Goal: Information Seeking & Learning: Find contact information

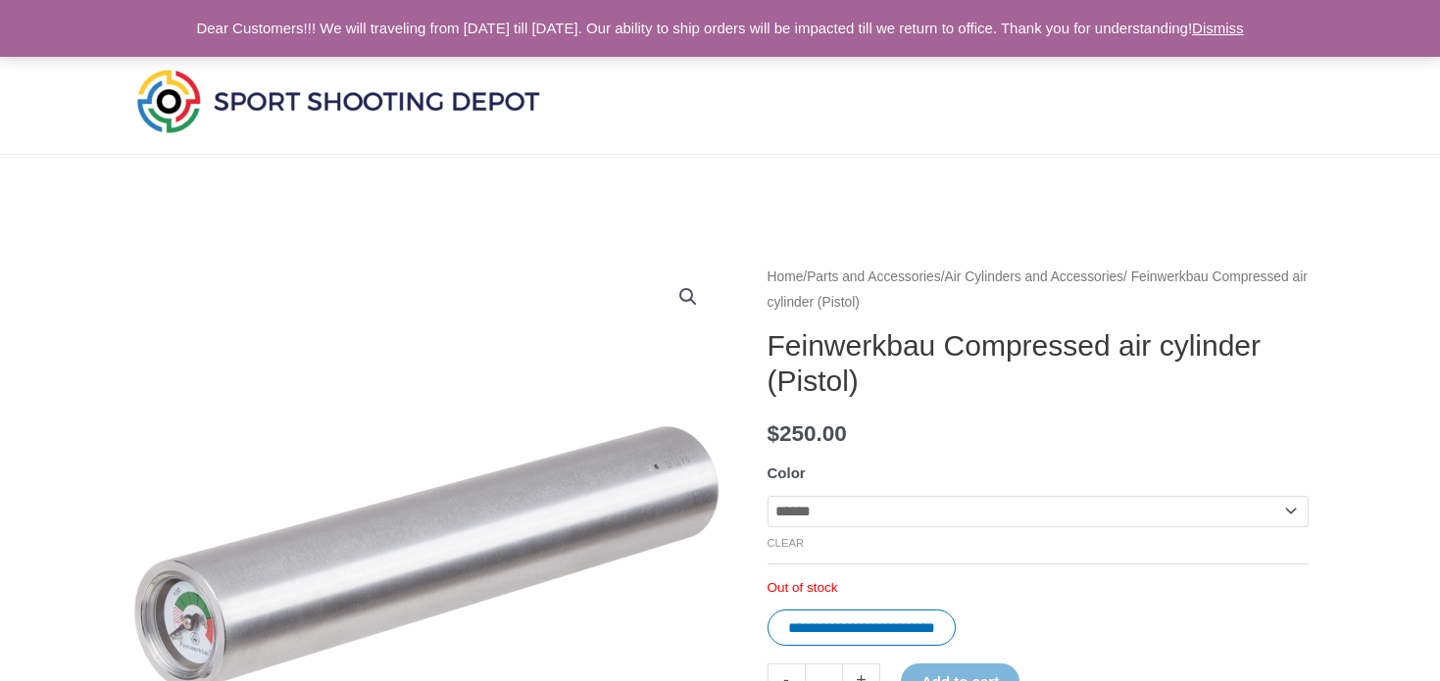
click at [814, 517] on select "**********" at bounding box center [1037, 511] width 541 height 31
click at [767, 496] on select "**********" at bounding box center [1037, 511] width 541 height 31
select select "***"
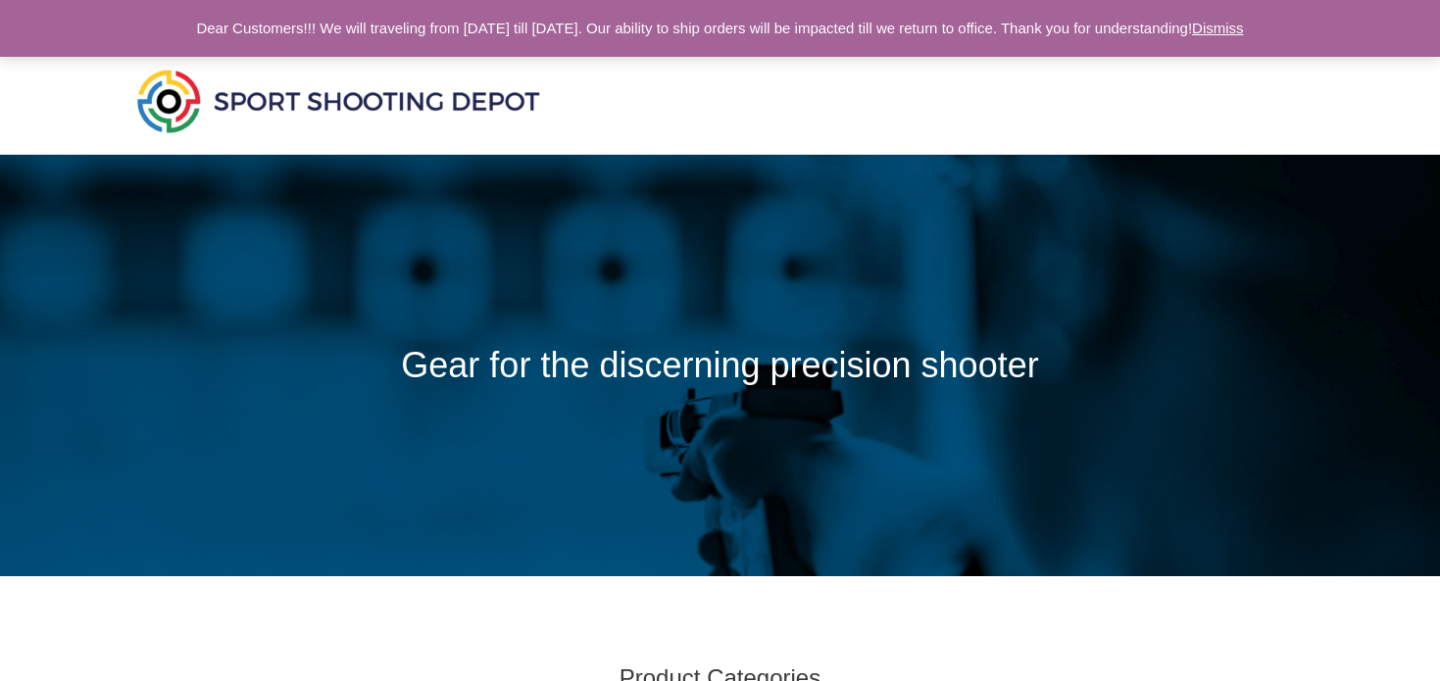
click at [176, 101] on img at bounding box center [338, 101] width 412 height 73
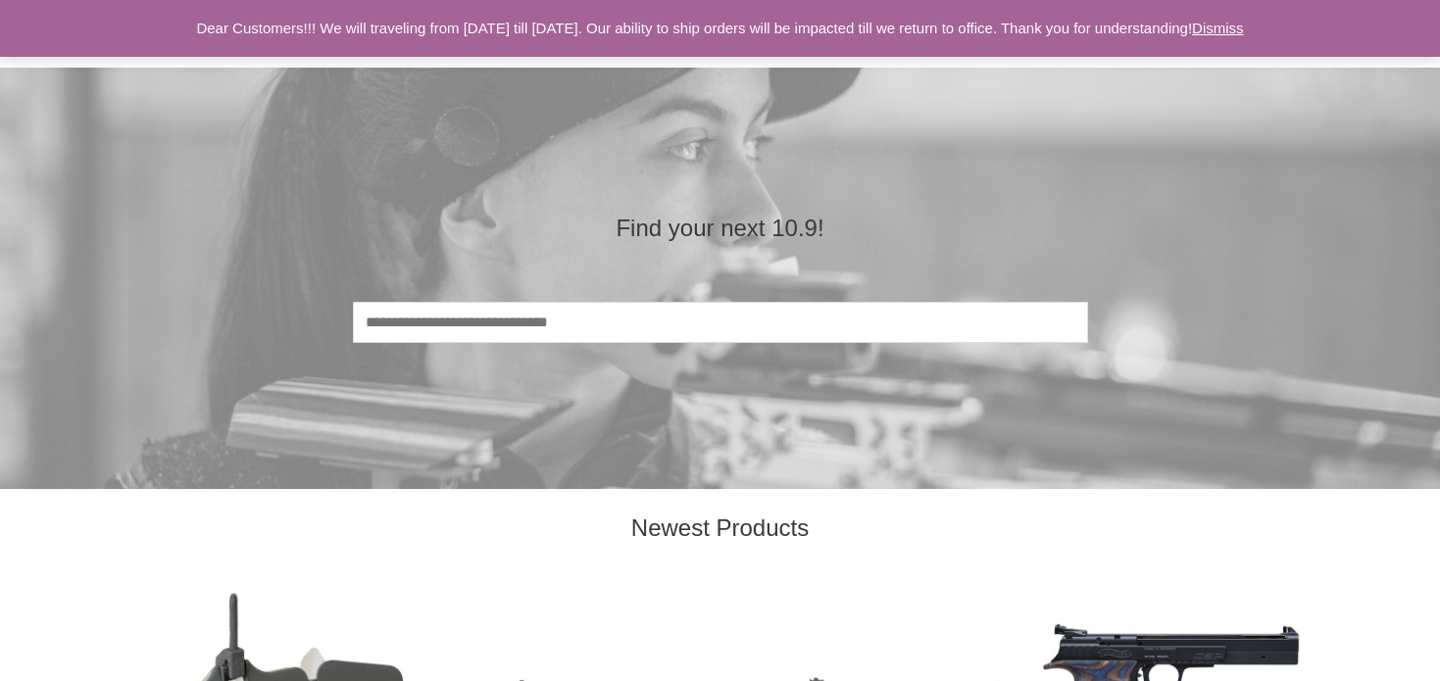
scroll to position [1666, 0]
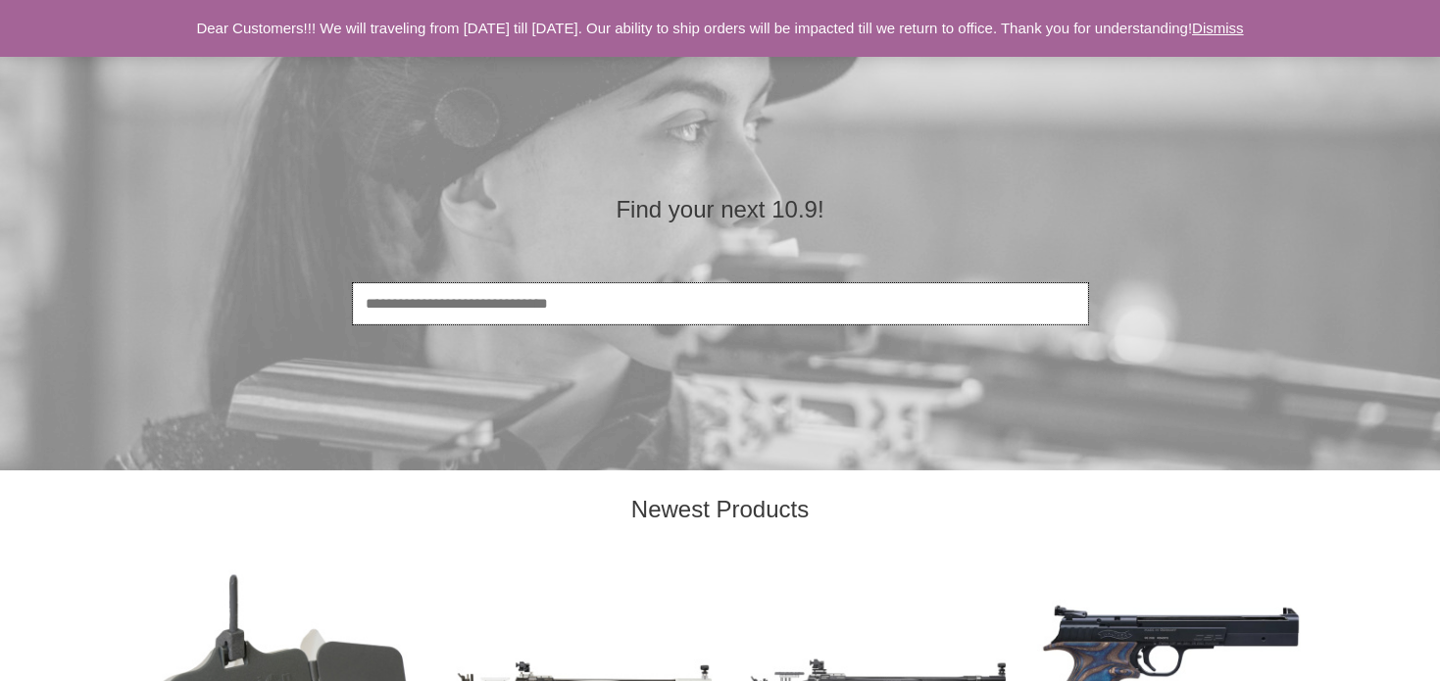
click at [598, 312] on input "Search" at bounding box center [720, 303] width 735 height 41
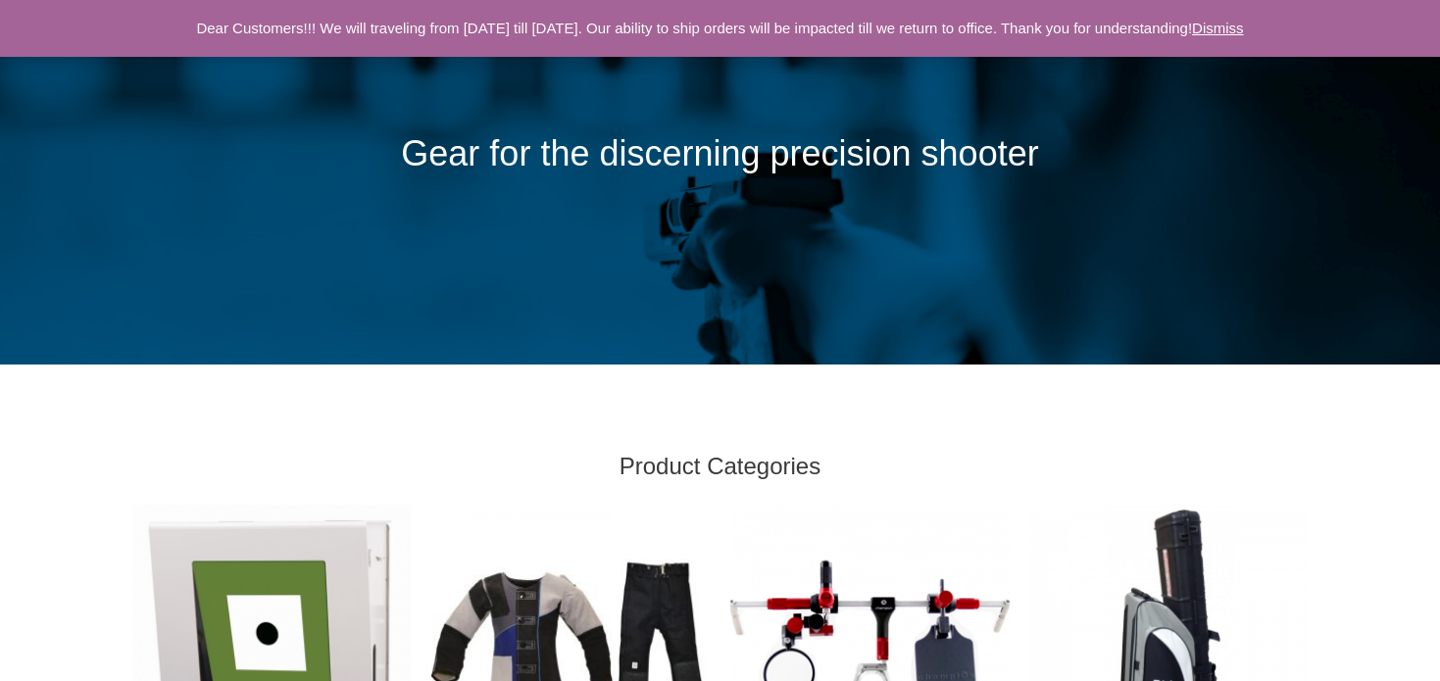
scroll to position [0, 0]
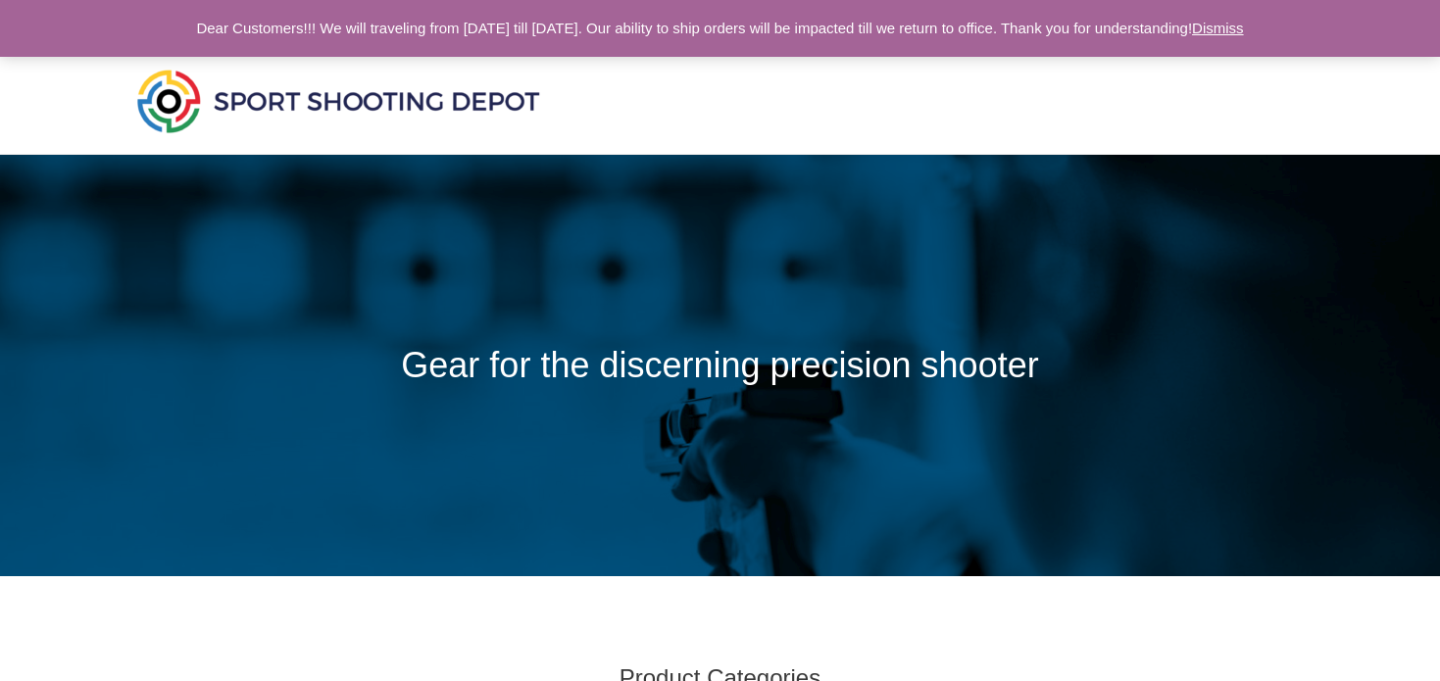
click at [46, 33] on p "Dear Customers!!! We will traveling from Oct 9th till Oct 11th. Our ability to …" at bounding box center [720, 28] width 1440 height 57
click at [154, 90] on img at bounding box center [338, 101] width 412 height 73
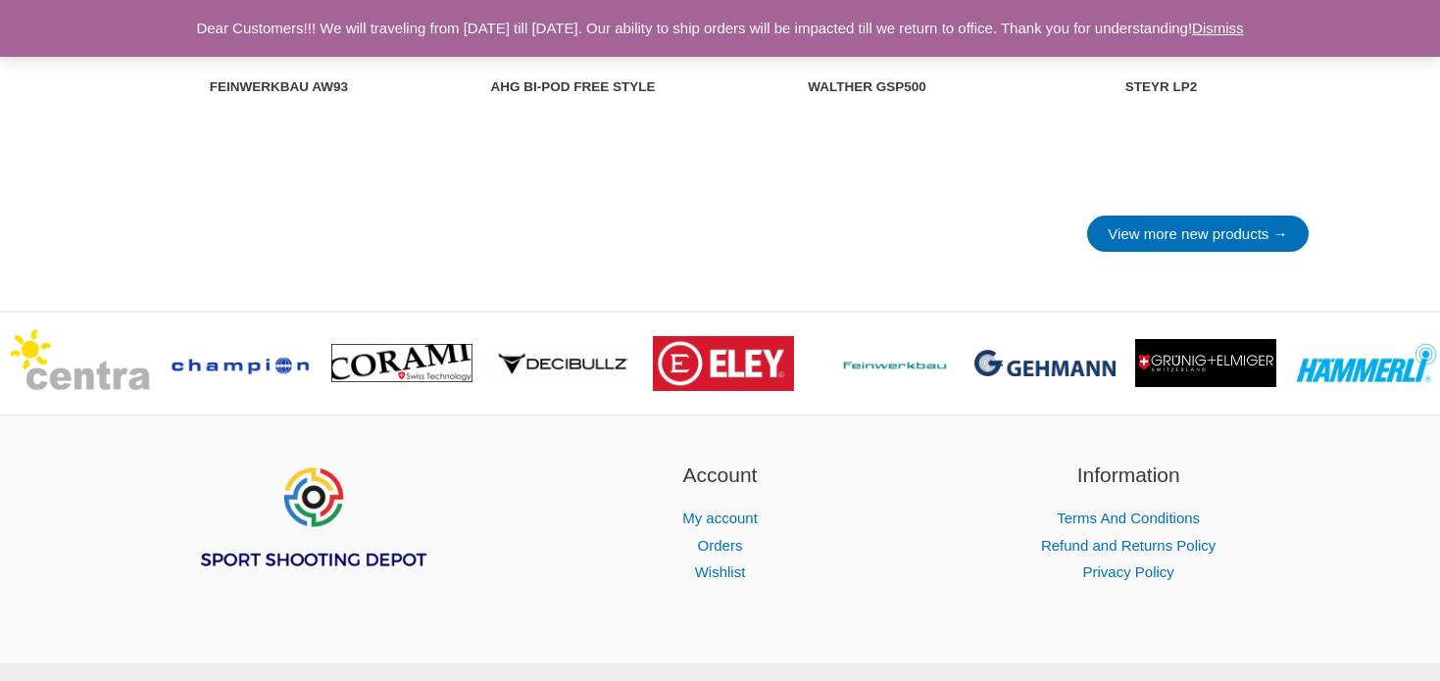
scroll to position [2940, 0]
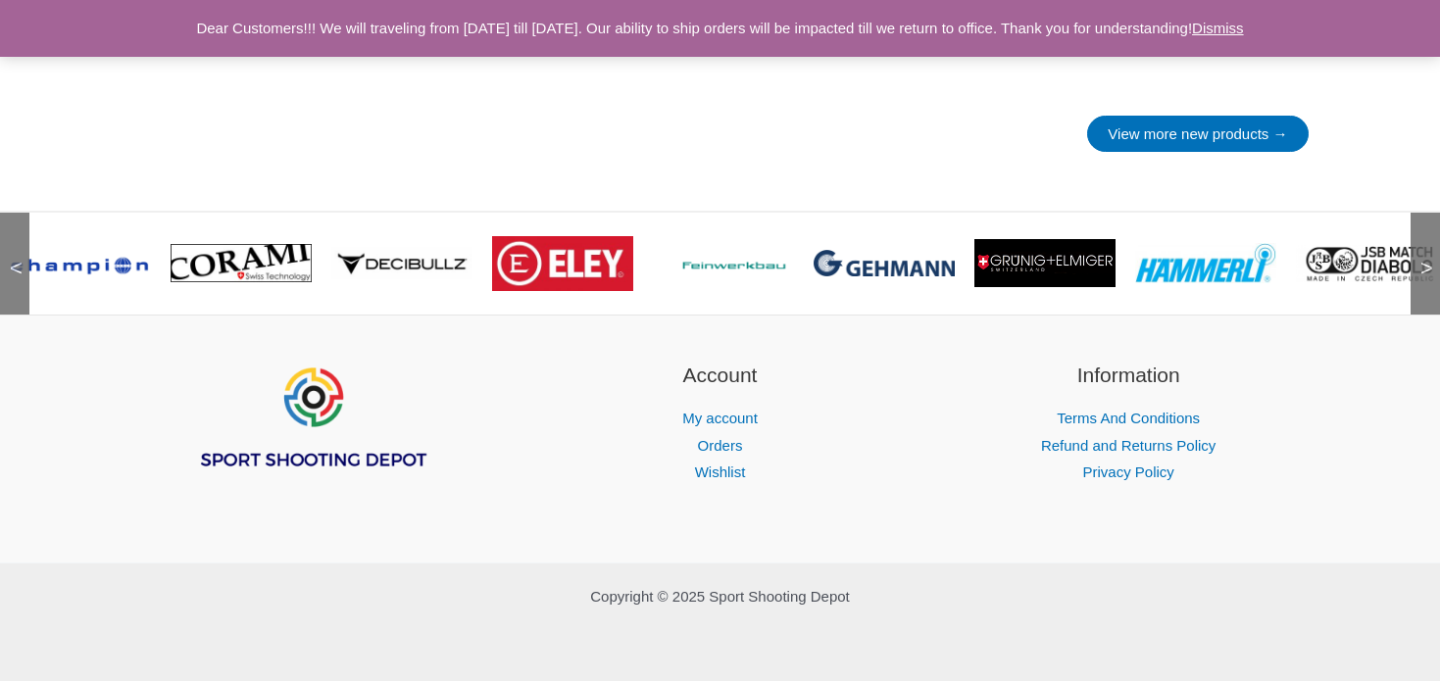
click at [1419, 281] on div ">" at bounding box center [1424, 264] width 29 height 102
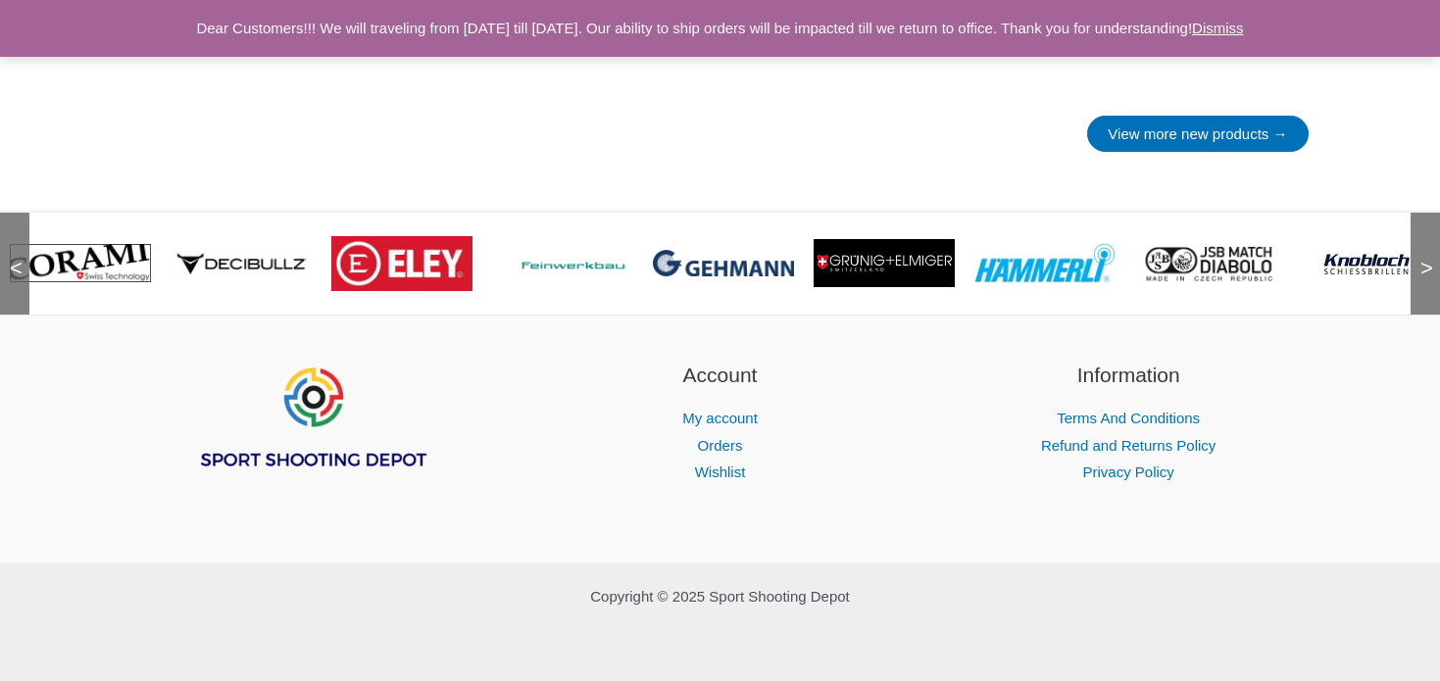
click at [1420, 283] on div ">" at bounding box center [1424, 264] width 29 height 102
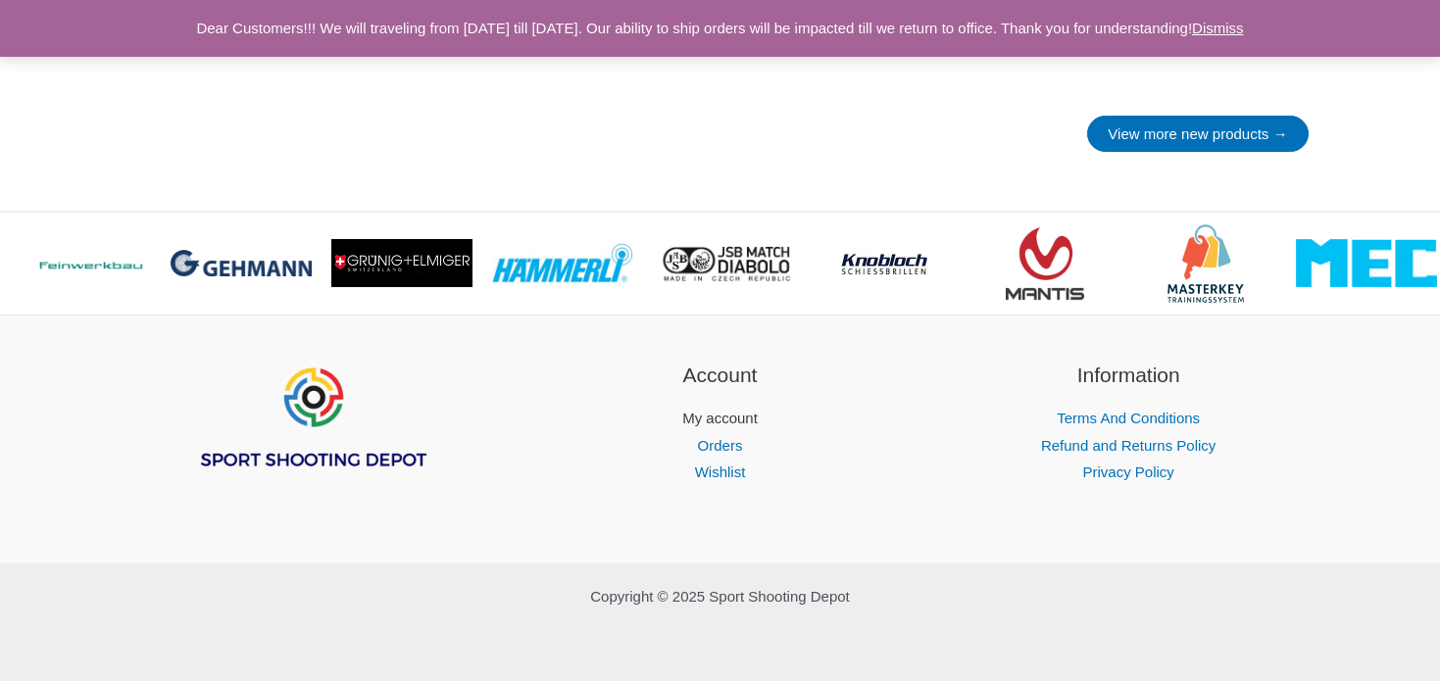
click at [733, 426] on link "My account" at bounding box center [719, 418] width 75 height 17
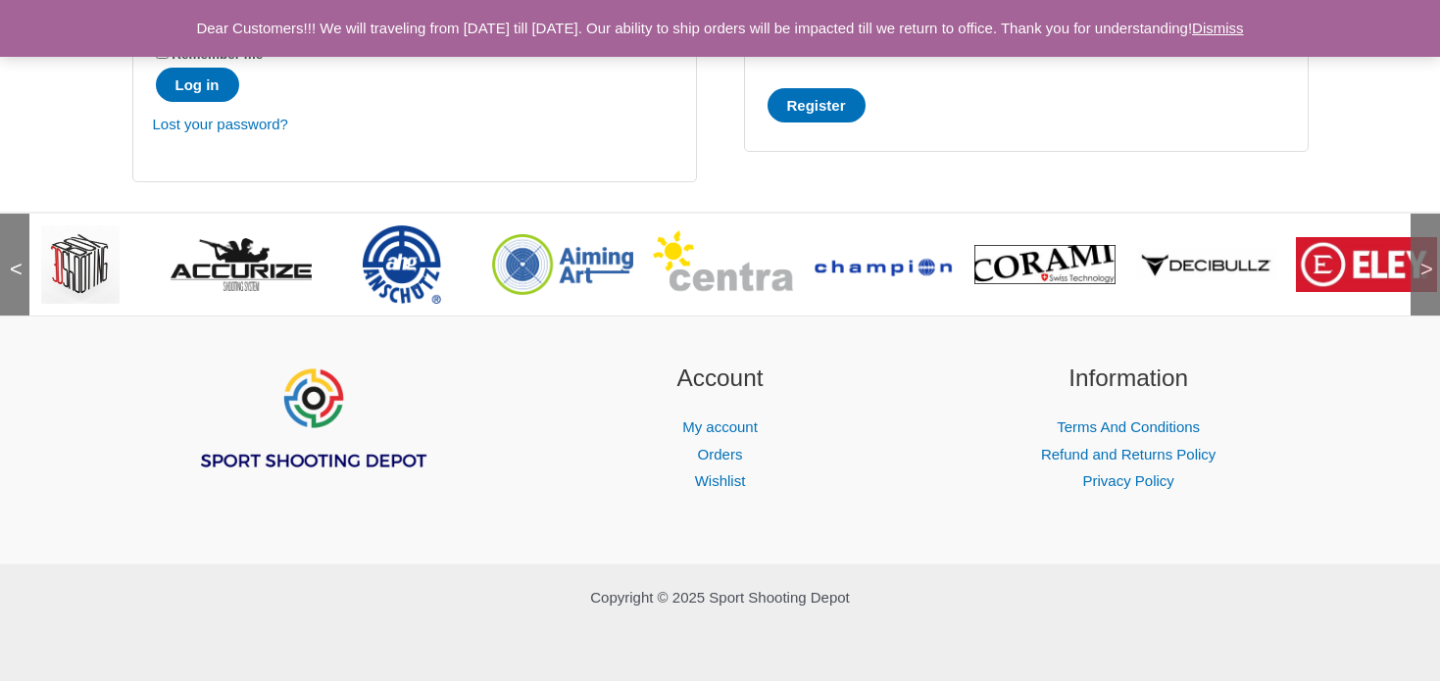
scroll to position [504, 0]
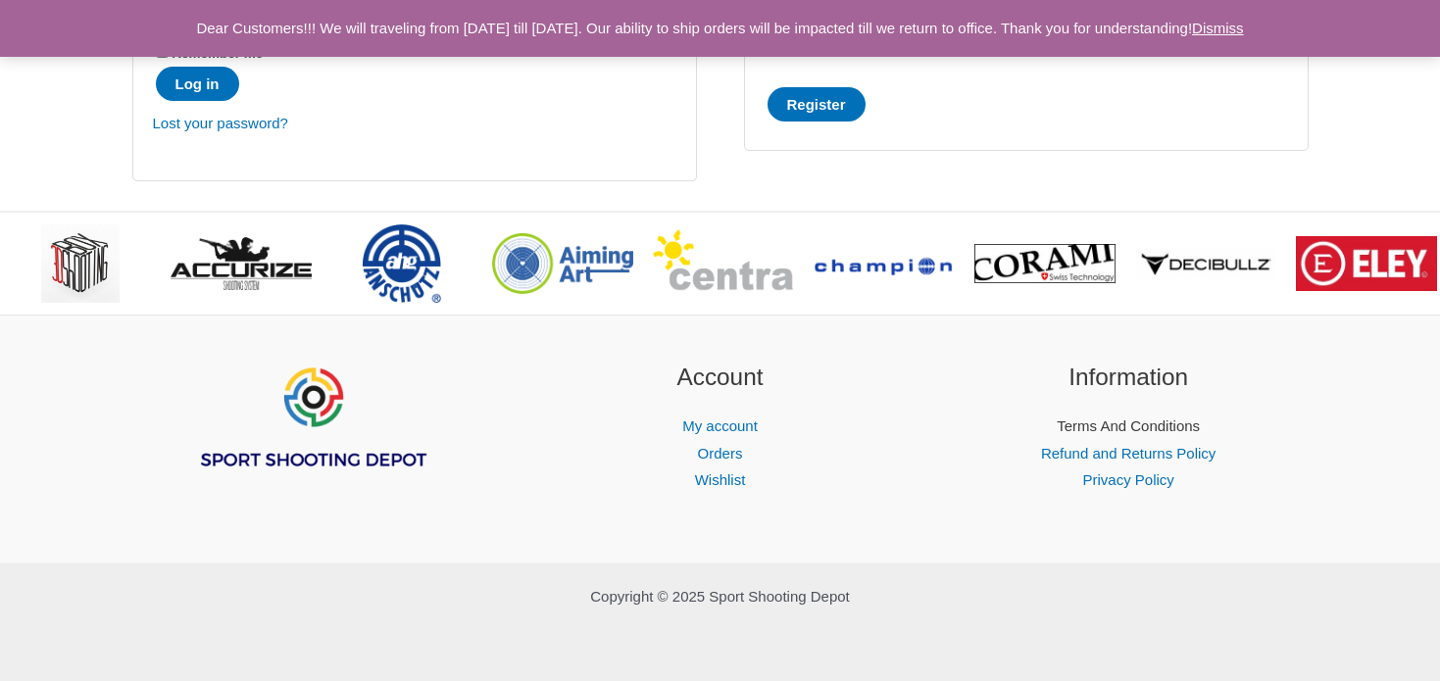
click at [1133, 430] on link "Terms And Conditions" at bounding box center [1127, 425] width 143 height 17
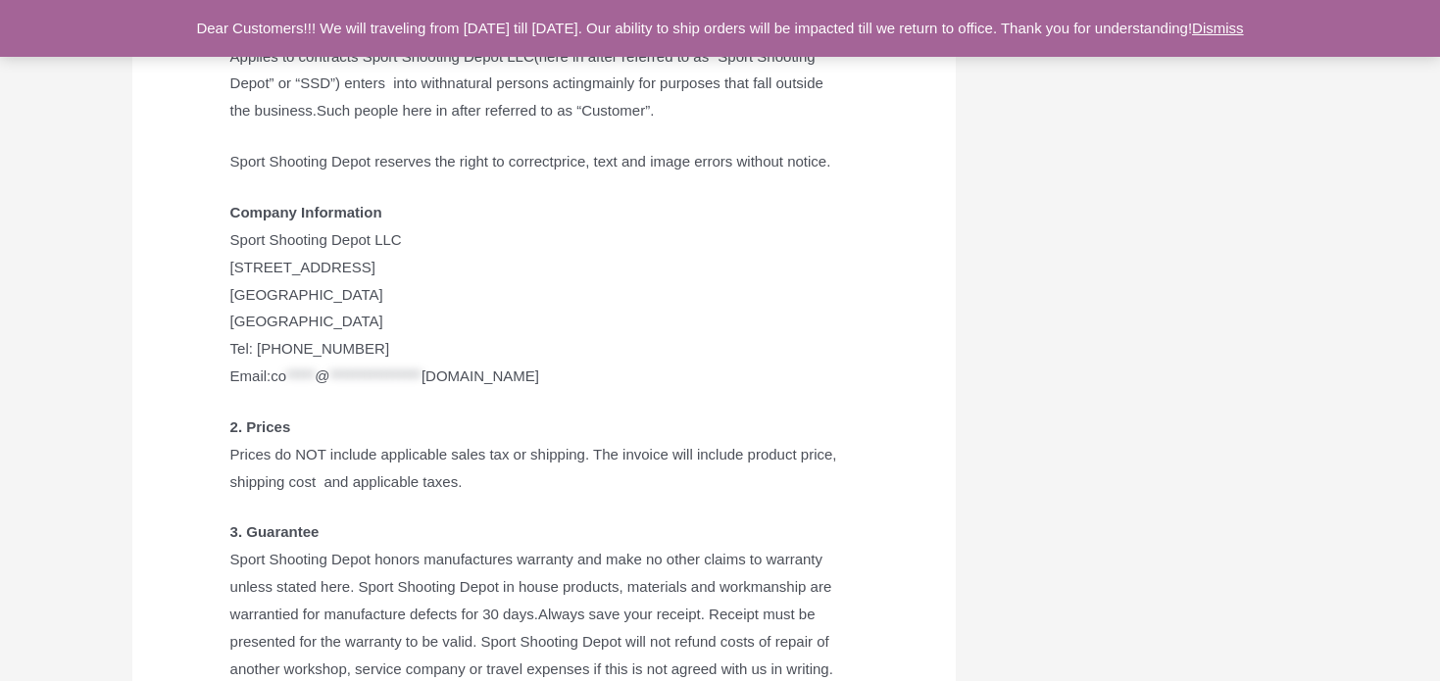
scroll to position [392, 0]
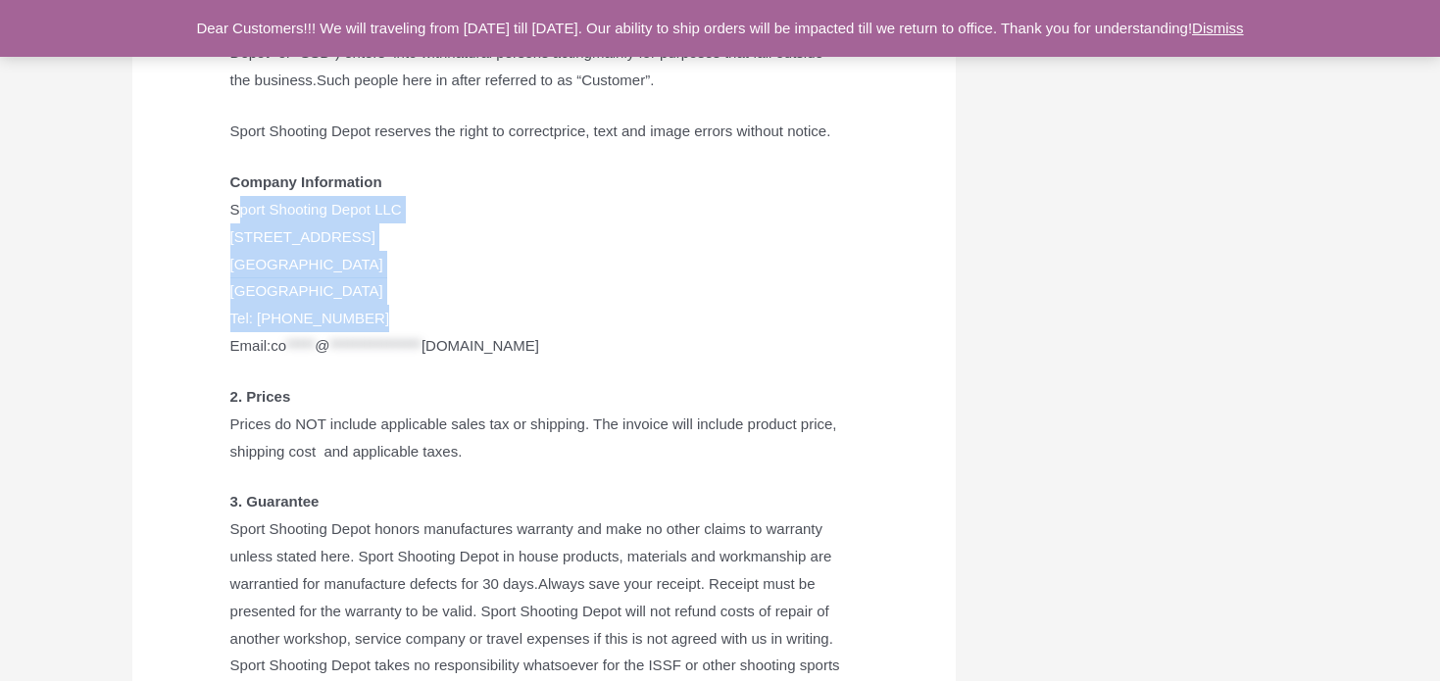
drag, startPoint x: 230, startPoint y: 261, endPoint x: 453, endPoint y: 361, distance: 243.9
click at [453, 360] on p "**********" at bounding box center [543, 264] width 627 height 191
copy p "Sport Shooting Depot LLC 2929 Brentwood Rd West Bloomfield MI, 48323 USA Tel: (…"
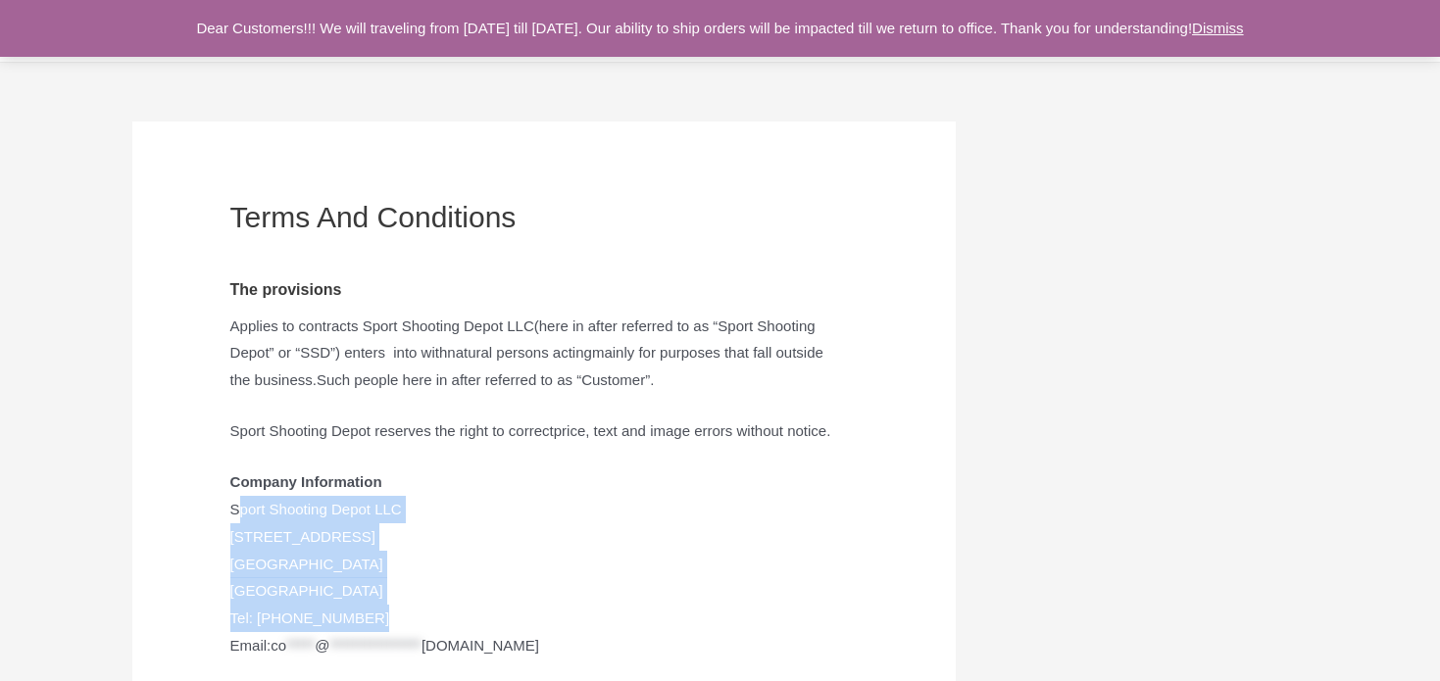
scroll to position [0, 0]
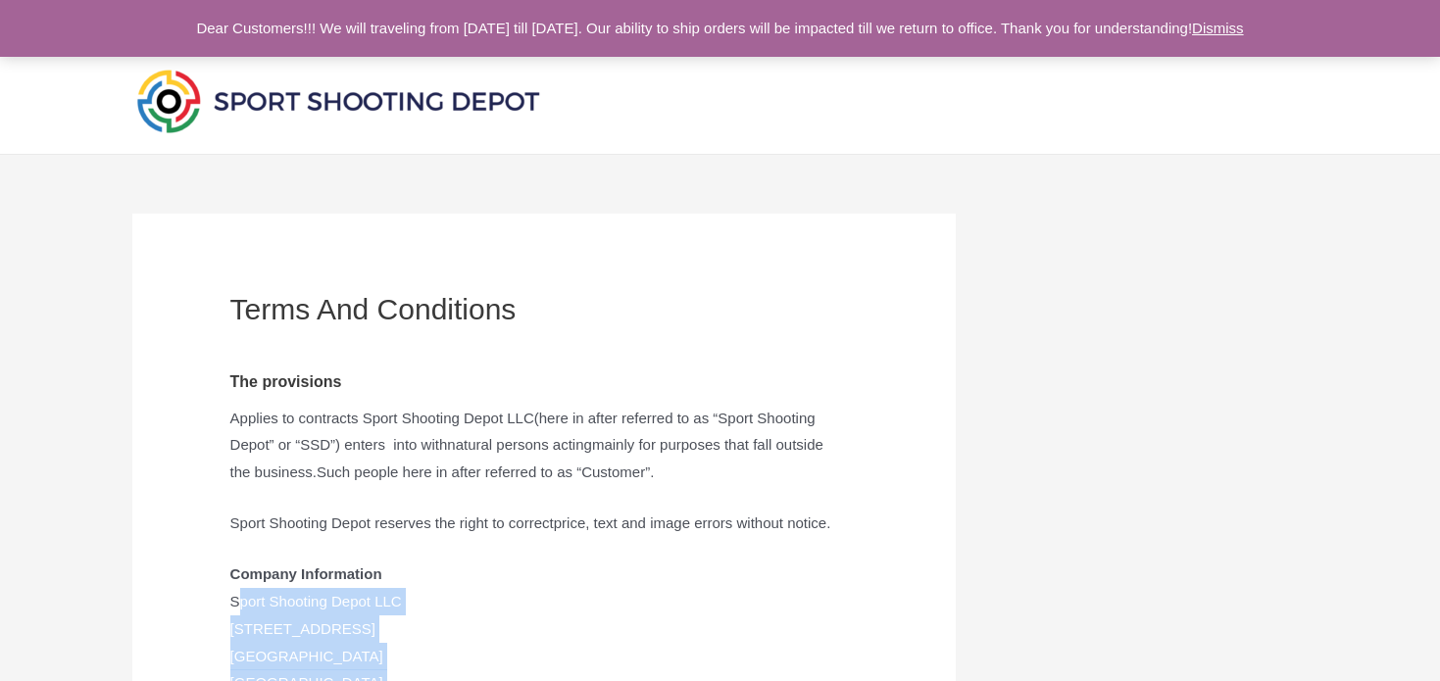
click at [157, 101] on img at bounding box center [338, 101] width 412 height 73
